Goal: Task Accomplishment & Management: Complete application form

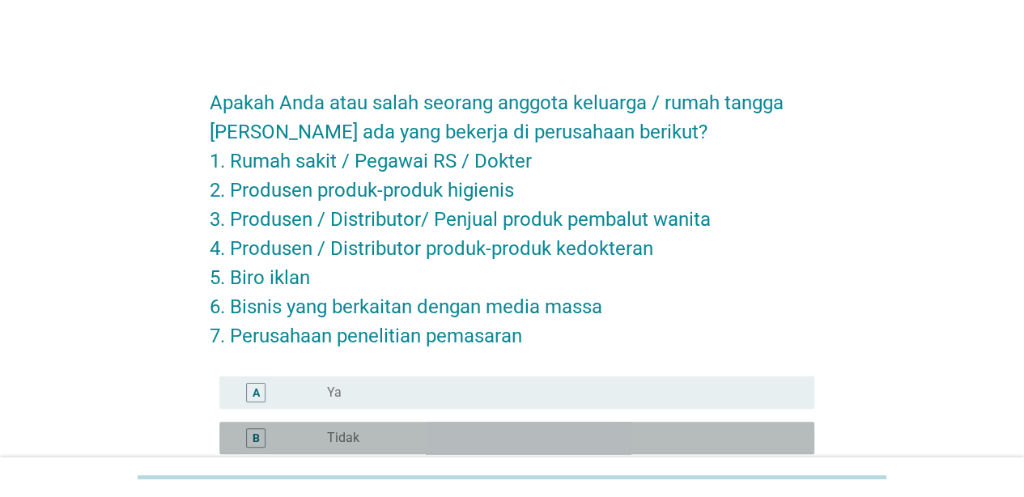
click at [521, 438] on div "radio_button_unchecked Tidak" at bounding box center [557, 438] width 461 height 16
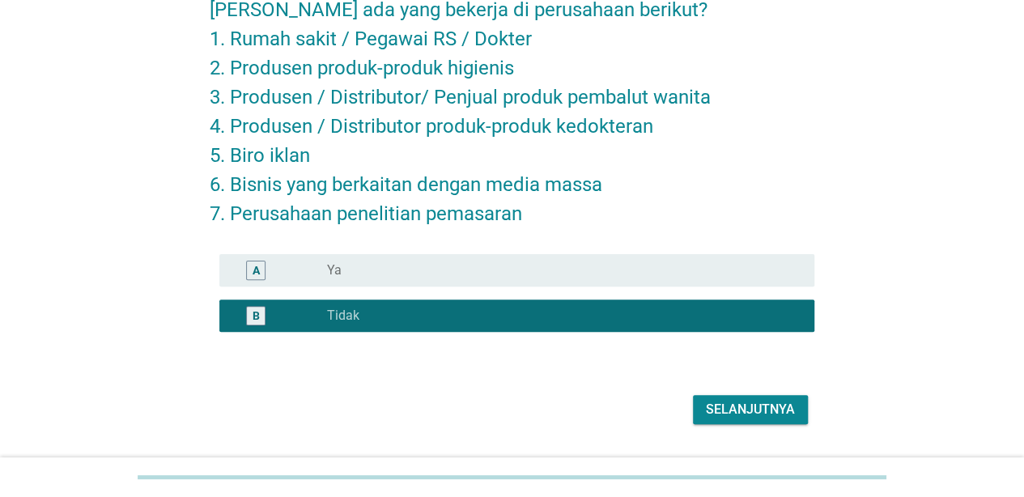
scroll to position [163, 0]
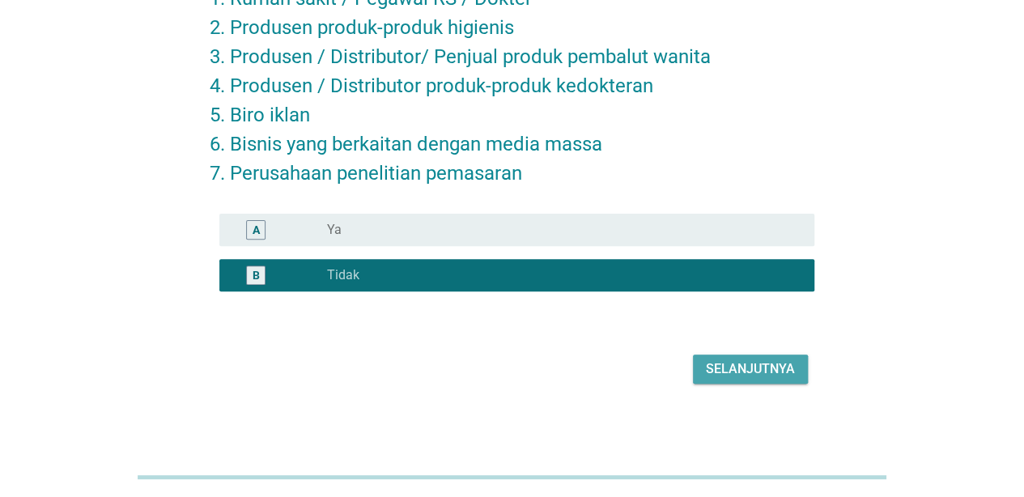
click at [761, 361] on div "Selanjutnya" at bounding box center [750, 368] width 89 height 19
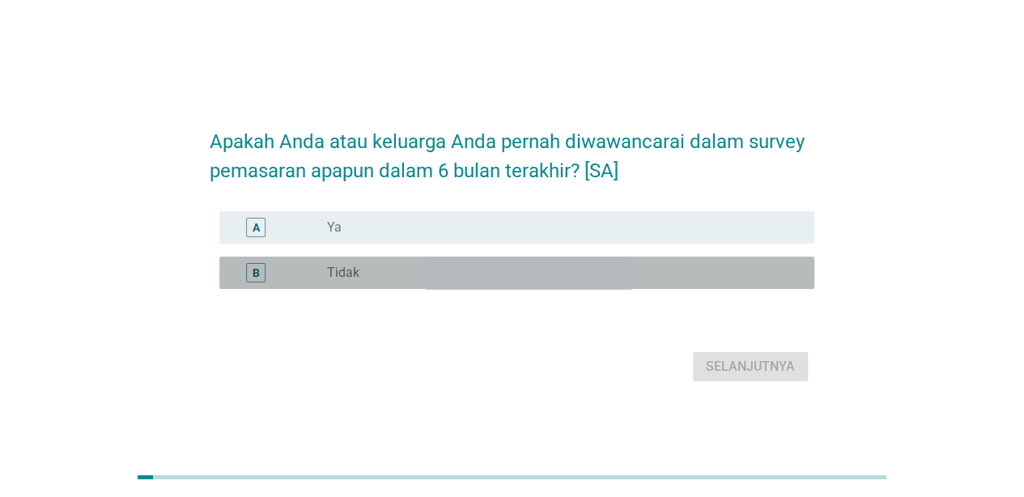
click at [538, 261] on div "B radio_button_unchecked Tidak" at bounding box center [516, 273] width 595 height 32
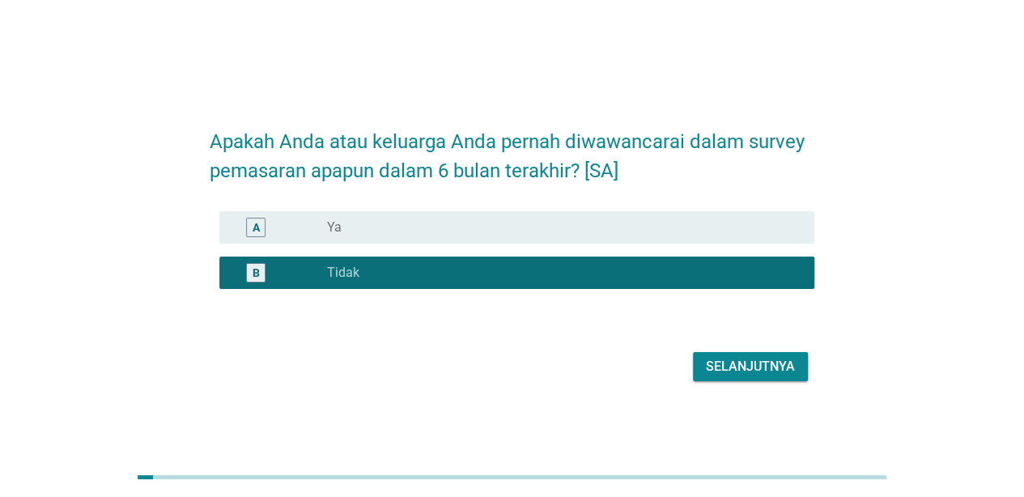
click at [753, 368] on div "Selanjutnya" at bounding box center [750, 366] width 89 height 19
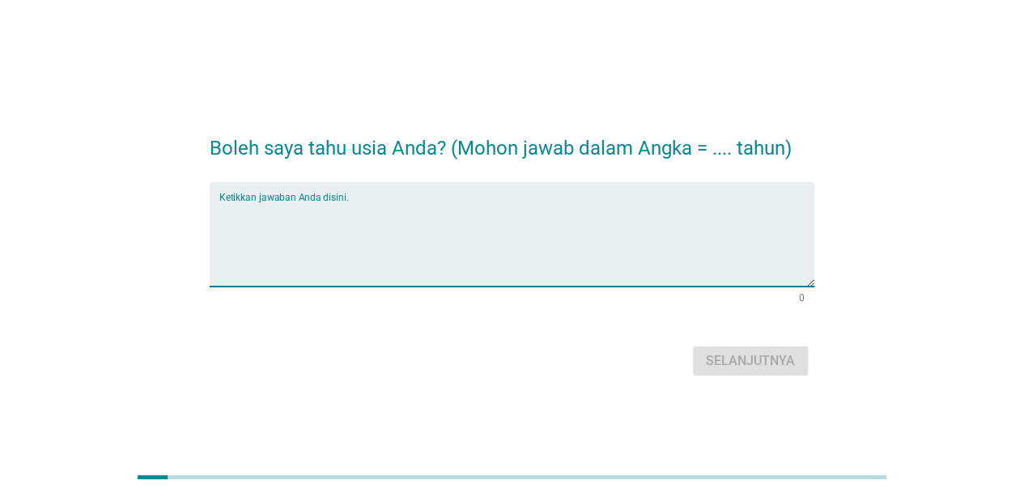
click at [560, 235] on textarea "Ketikkan jawaban Anda disini." at bounding box center [516, 243] width 595 height 85
type textarea "27"
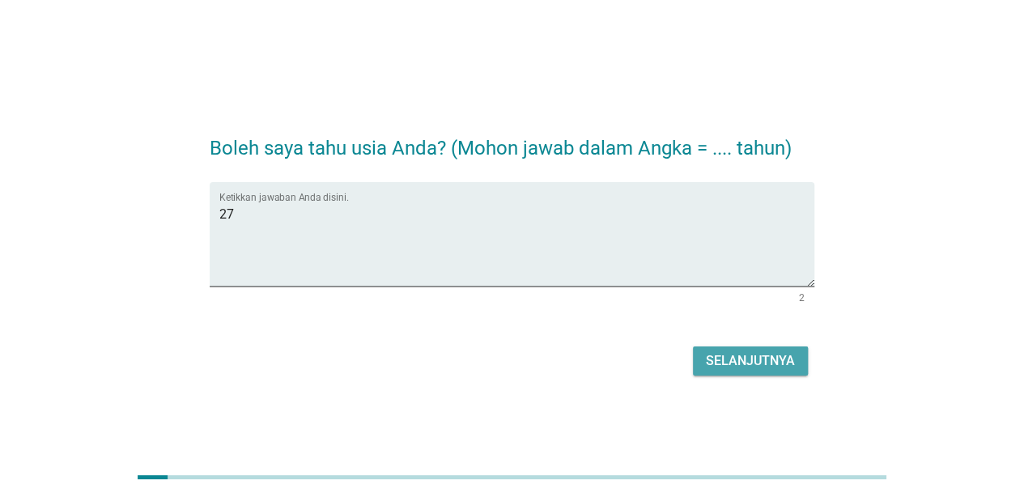
click at [723, 357] on div "Selanjutnya" at bounding box center [750, 360] width 89 height 19
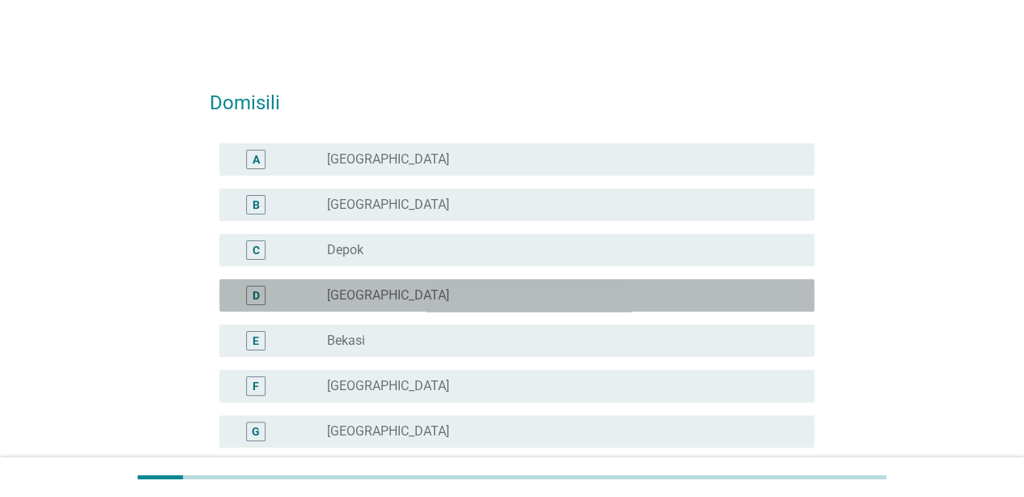
click at [613, 291] on div "radio_button_unchecked [GEOGRAPHIC_DATA]" at bounding box center [557, 295] width 461 height 16
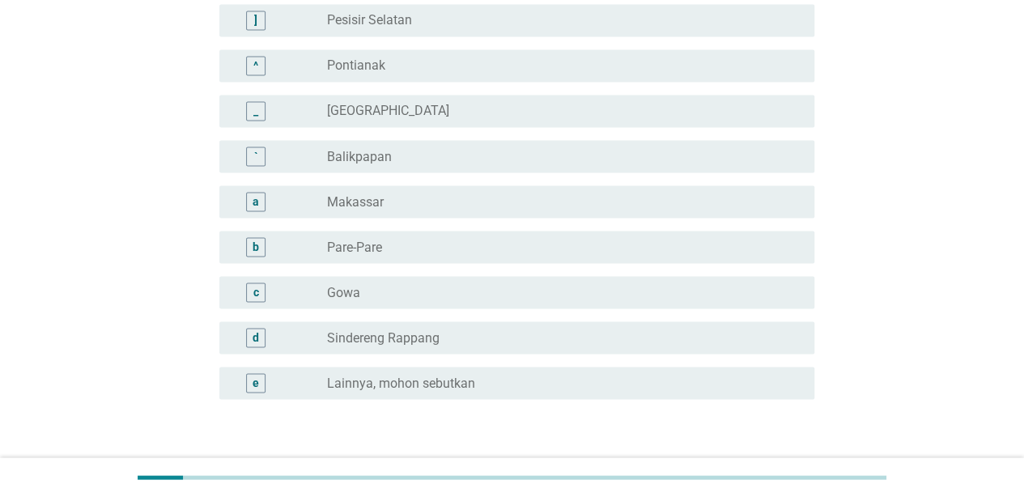
scroll to position [1518, 0]
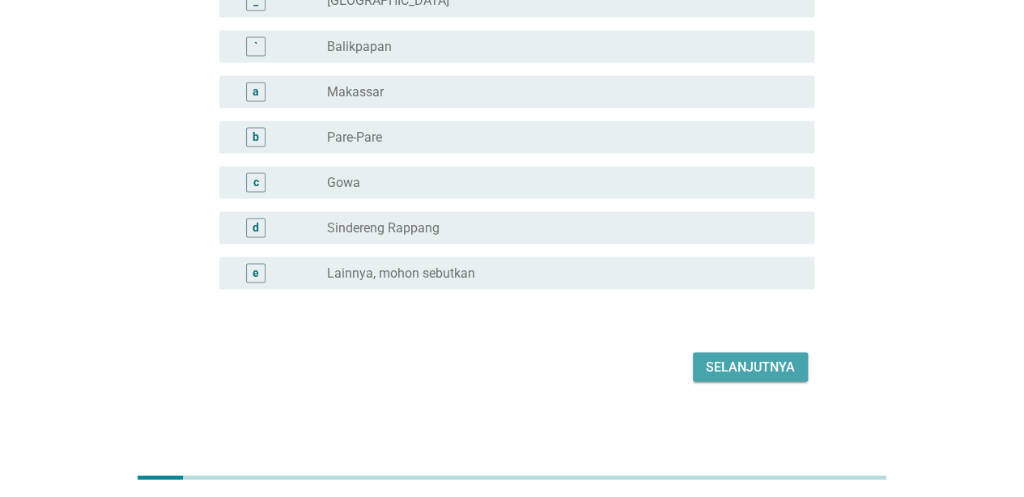
click at [735, 357] on div "Selanjutnya" at bounding box center [750, 366] width 89 height 19
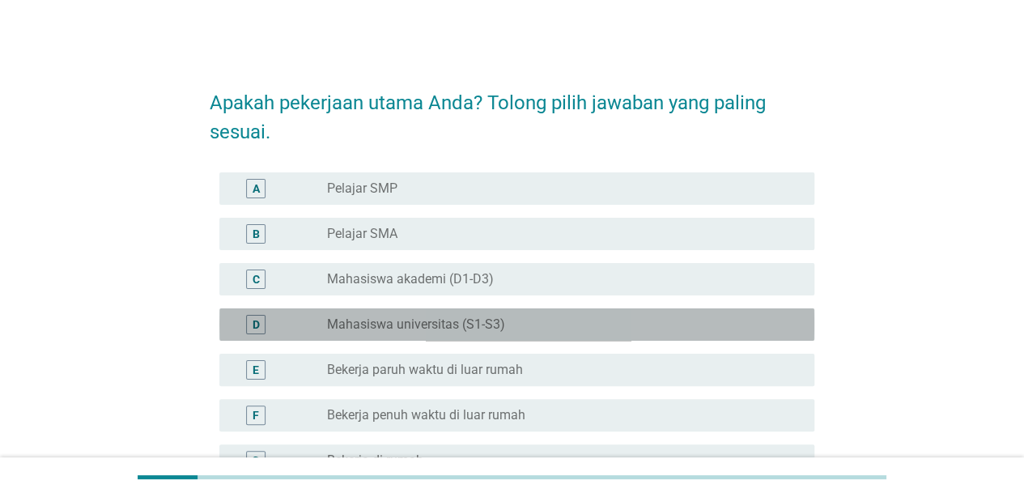
click at [606, 311] on div "D radio_button_unchecked Mahasiswa universitas (S1-S3)" at bounding box center [516, 324] width 595 height 32
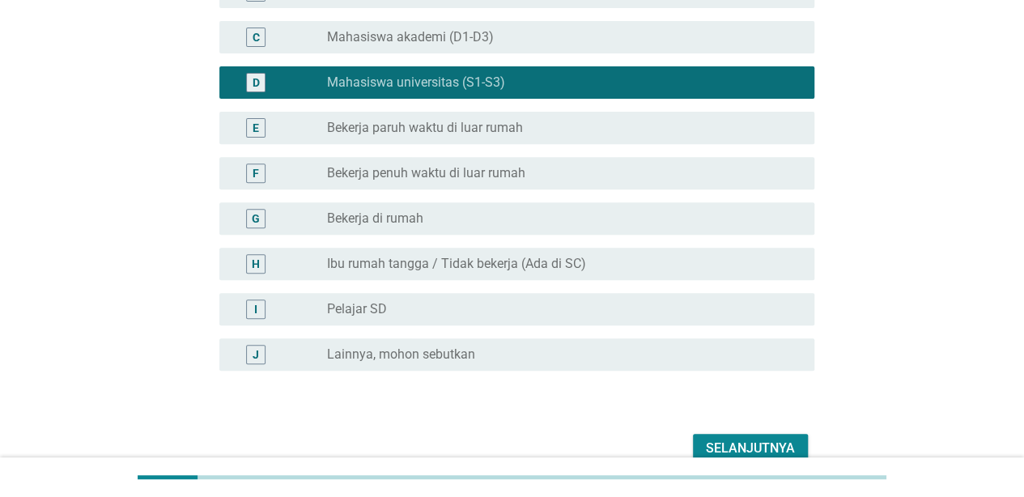
scroll to position [257, 0]
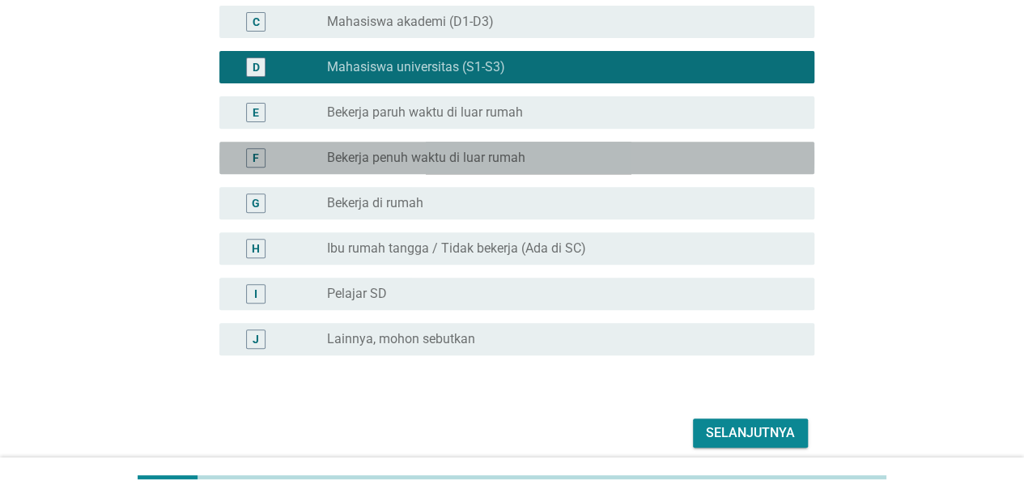
click at [605, 168] on div "F radio_button_unchecked Bekerja penuh waktu di luar rumah" at bounding box center [516, 158] width 595 height 32
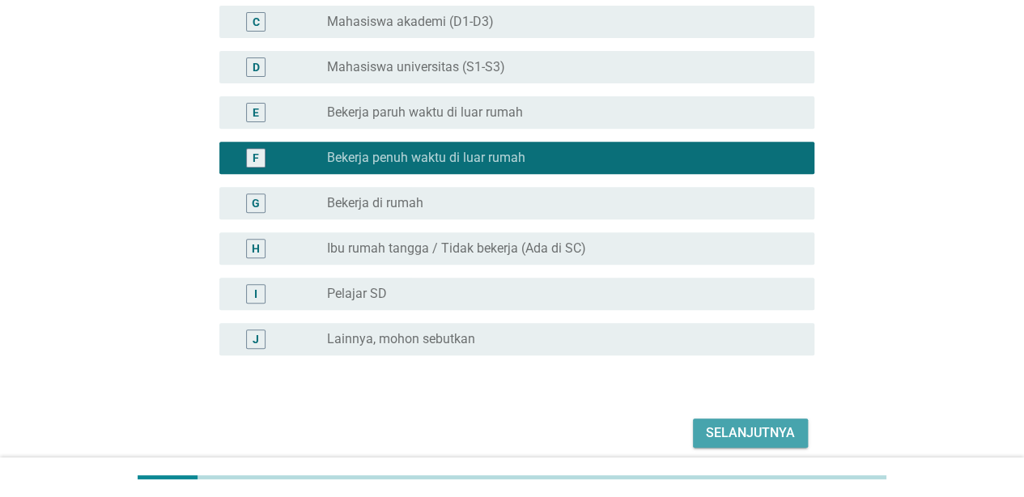
click at [736, 432] on div "Selanjutnya" at bounding box center [750, 432] width 89 height 19
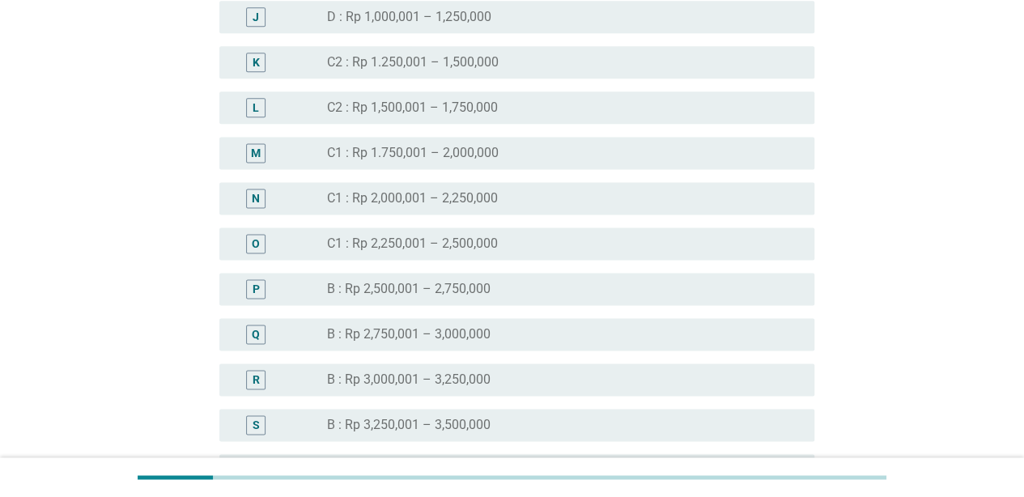
scroll to position [1032, 0]
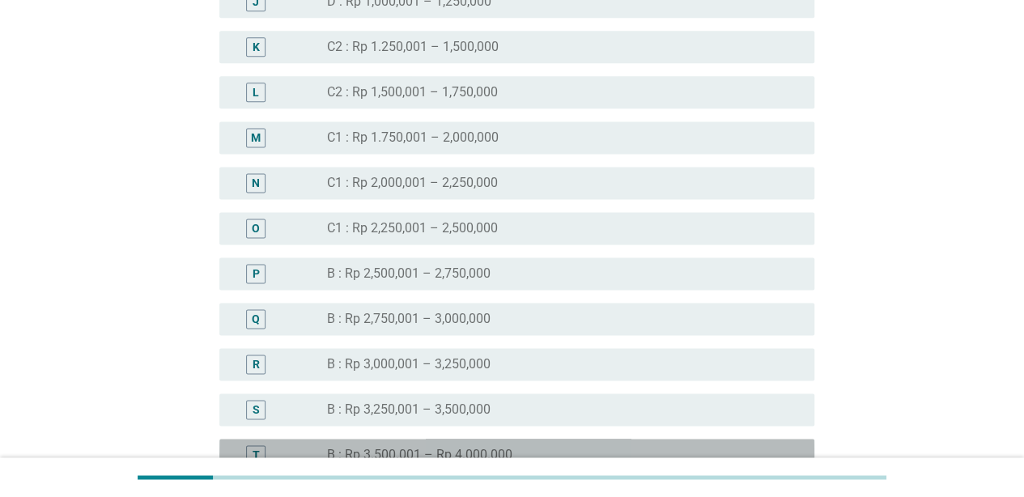
click at [609, 441] on div "T radio_button_unchecked B : Rp 3.500.001 – Rp 4.000.000" at bounding box center [516, 455] width 595 height 32
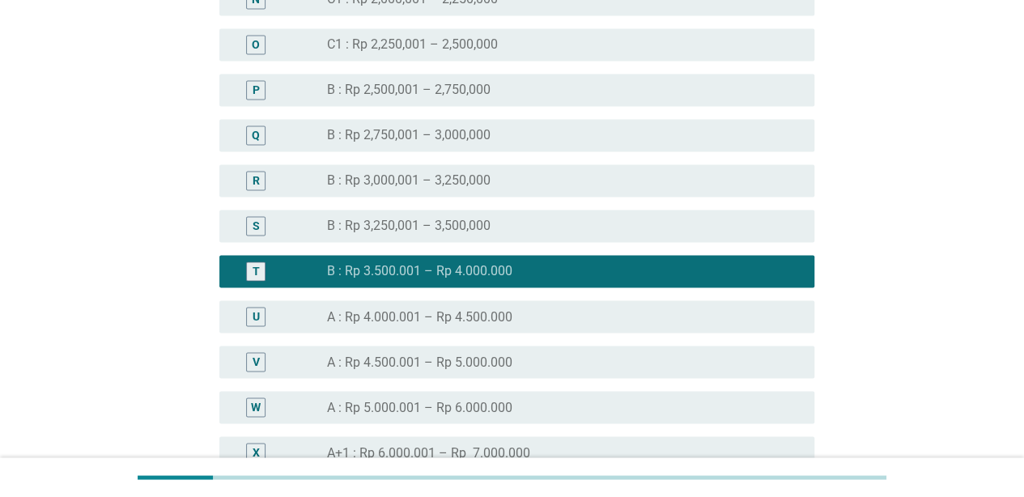
scroll to position [1220, 0]
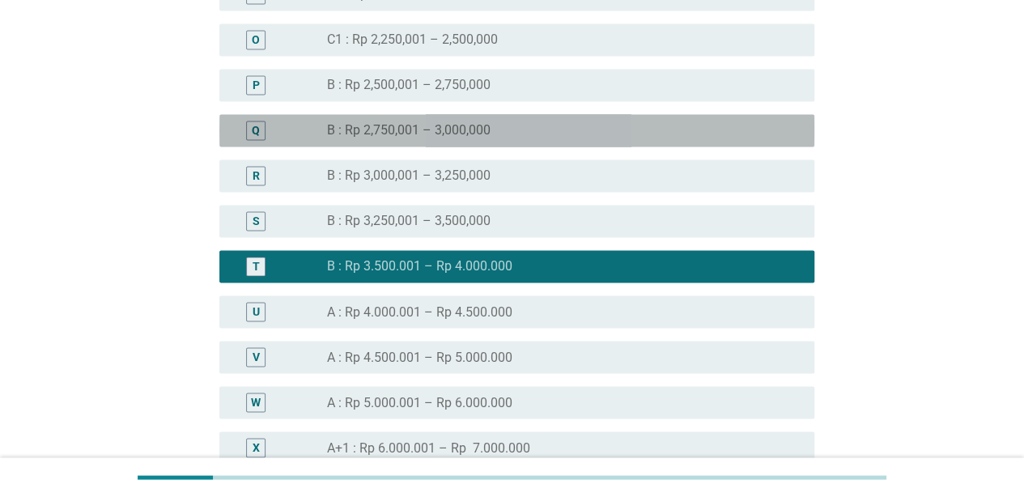
click at [524, 121] on div "radio_button_unchecked B : Rp 2,750,001 – 3,000,000" at bounding box center [564, 130] width 474 height 19
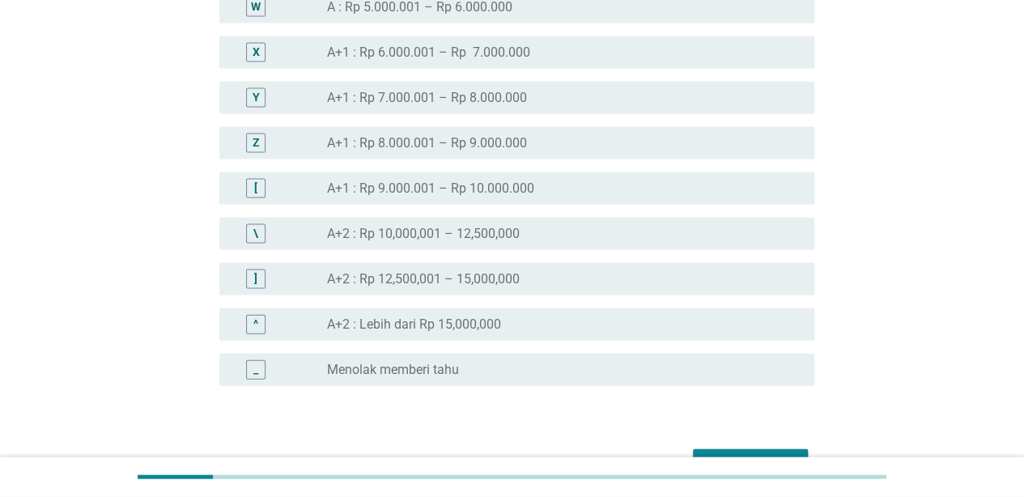
scroll to position [1654, 0]
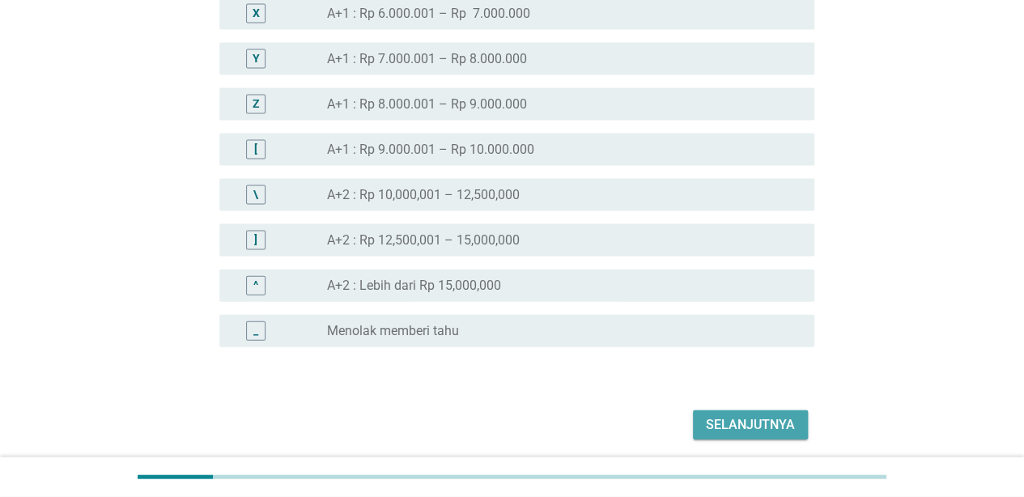
click at [738, 414] on button "Selanjutnya" at bounding box center [750, 424] width 115 height 29
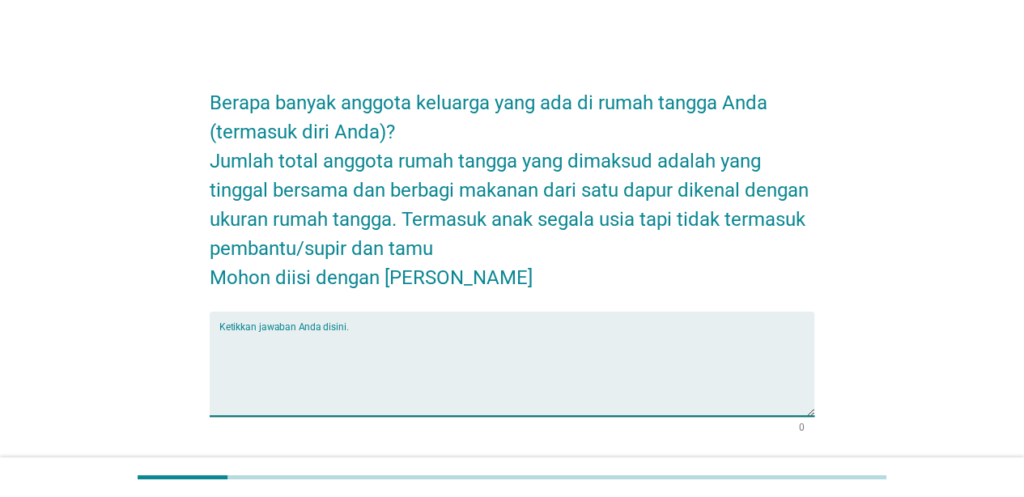
click at [651, 365] on textarea "Ketikkan jawaban Anda disini." at bounding box center [516, 373] width 595 height 85
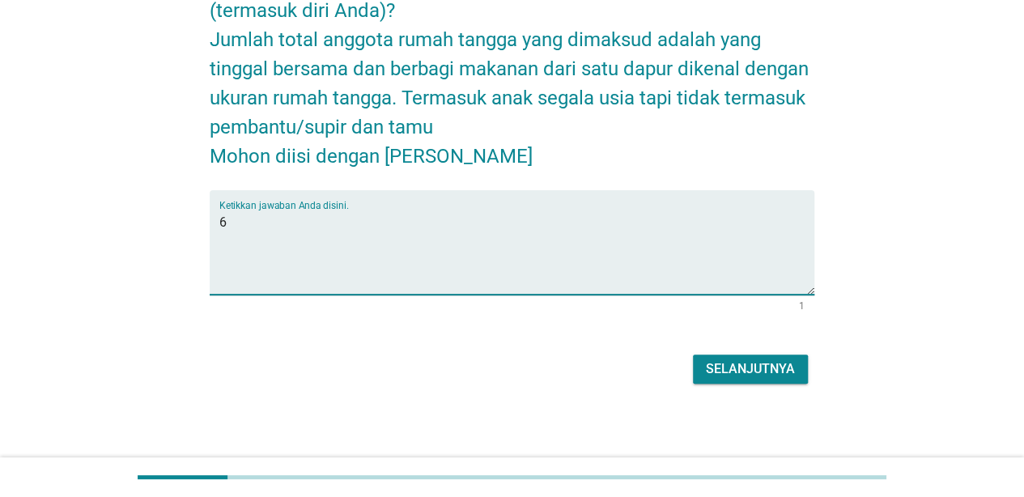
scroll to position [123, 0]
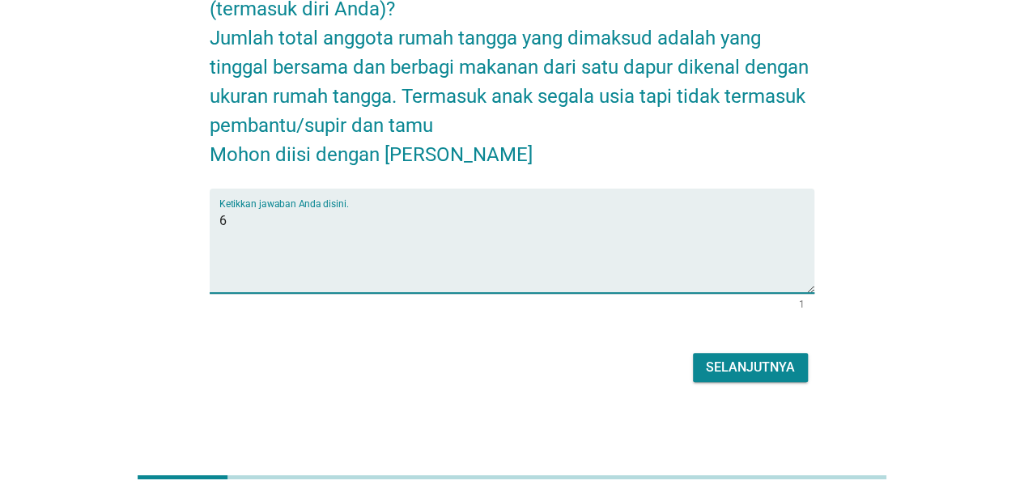
type textarea "6"
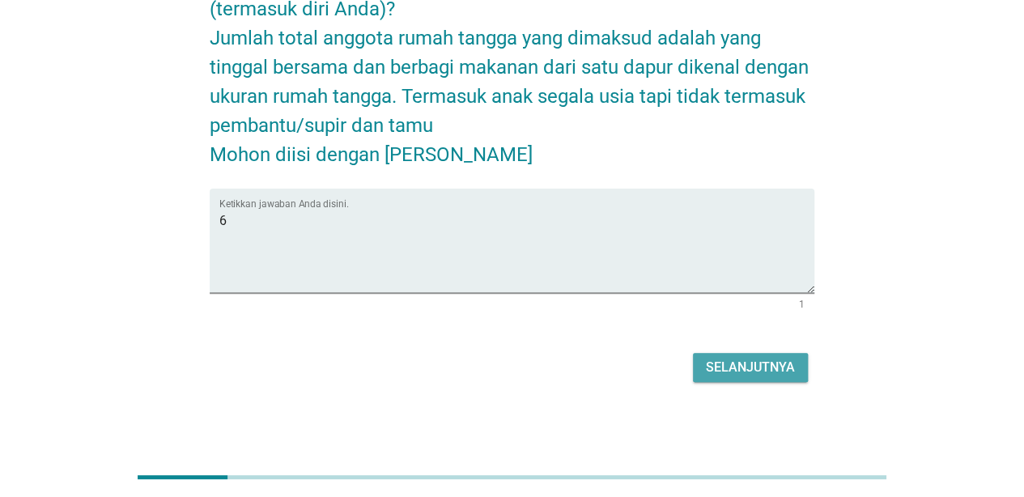
click at [772, 364] on div "Selanjutnya" at bounding box center [750, 367] width 89 height 19
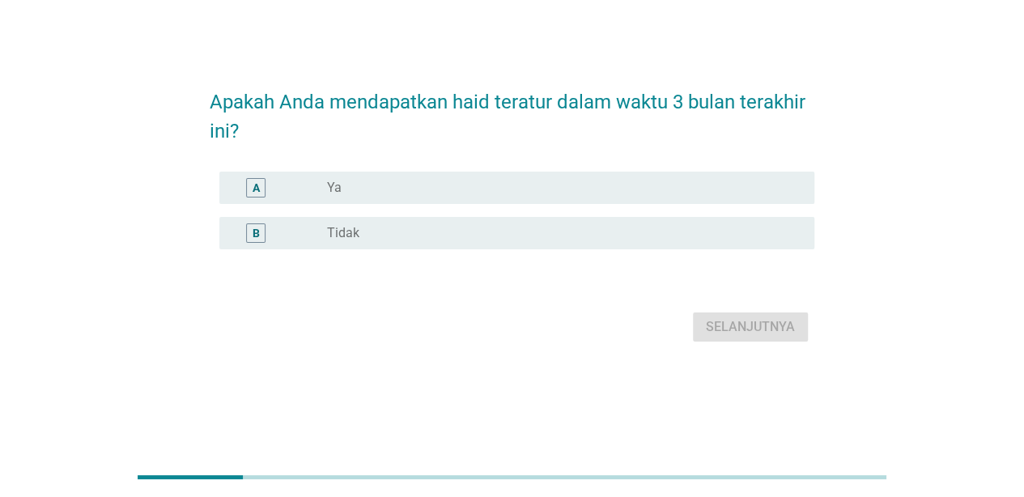
scroll to position [0, 0]
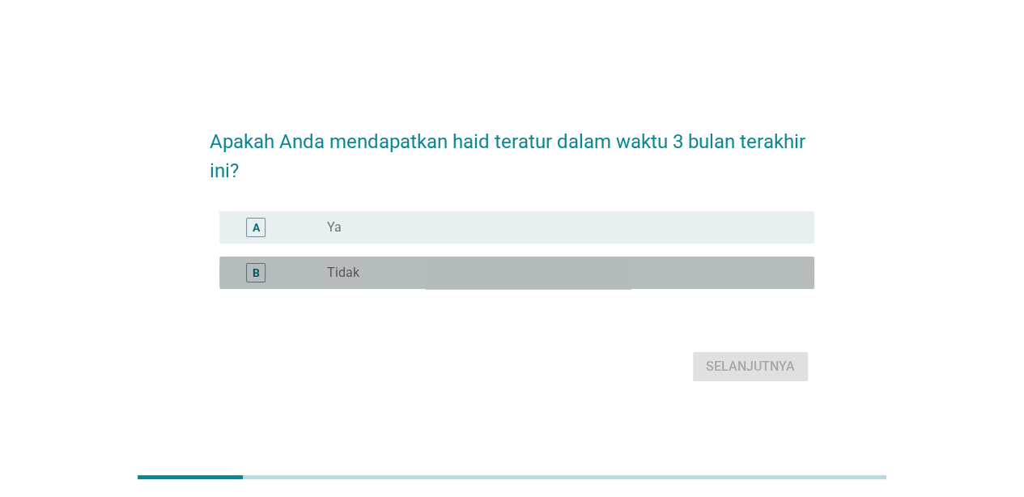
click at [678, 274] on div "radio_button_unchecked Tidak" at bounding box center [557, 273] width 461 height 16
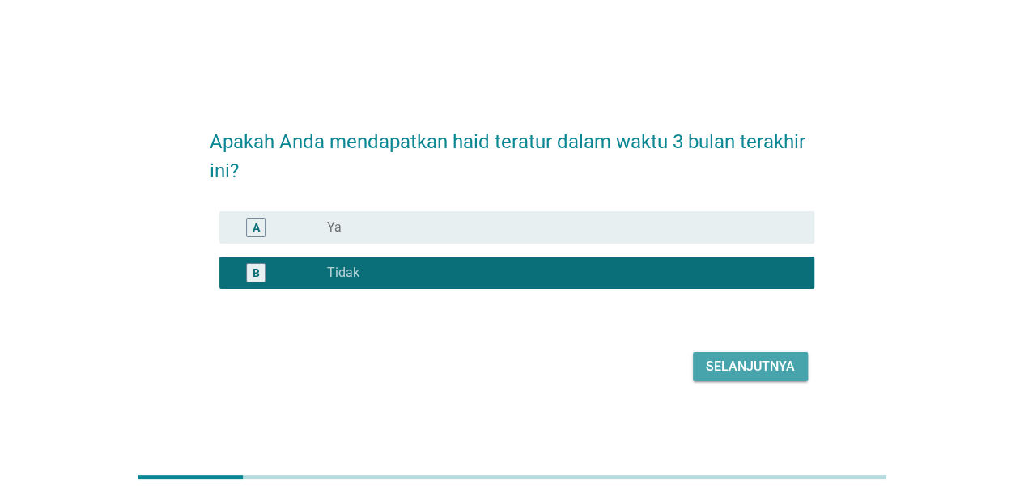
click at [739, 368] on div "Selanjutnya" at bounding box center [750, 366] width 89 height 19
